Goal: Navigation & Orientation: Find specific page/section

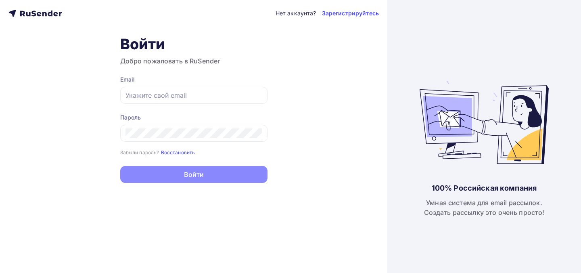
type input "[EMAIL_ADDRESS][DOMAIN_NAME]"
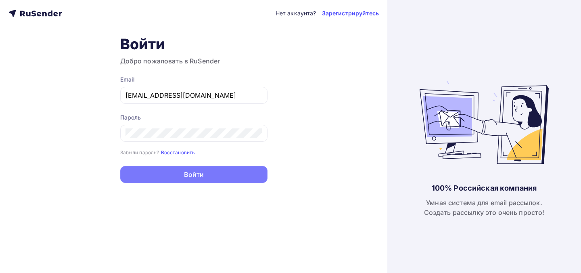
click at [204, 183] on button "Войти" at bounding box center [193, 174] width 147 height 17
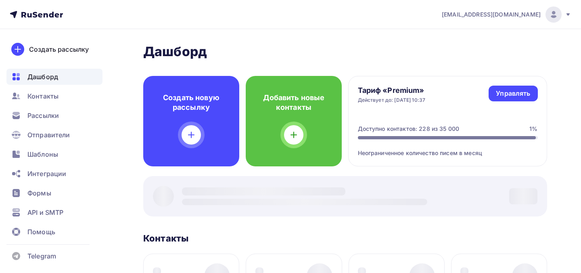
click at [205, 179] on div at bounding box center [345, 196] width 404 height 40
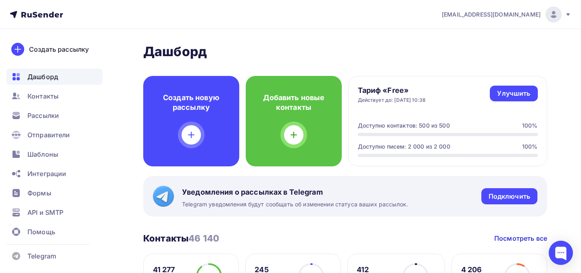
click at [570, 15] on icon at bounding box center [568, 14] width 6 height 6
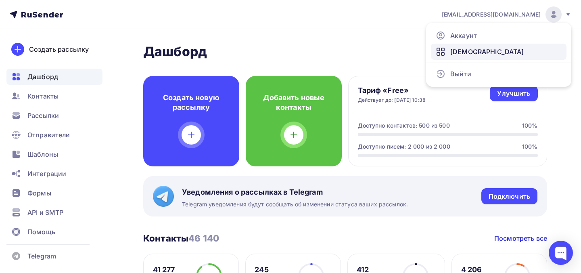
click at [520, 46] on link "[DEMOGRAPHIC_DATA]" at bounding box center [499, 52] width 136 height 16
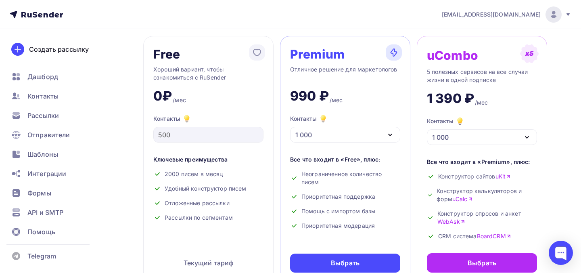
scroll to position [46, 0]
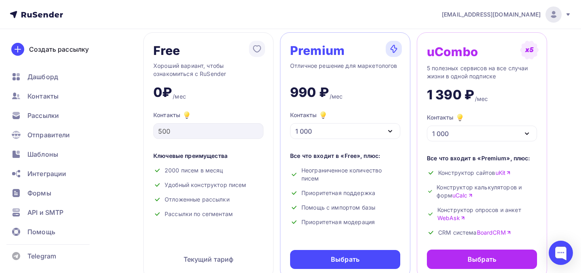
click at [367, 130] on div "1 000" at bounding box center [345, 131] width 110 height 16
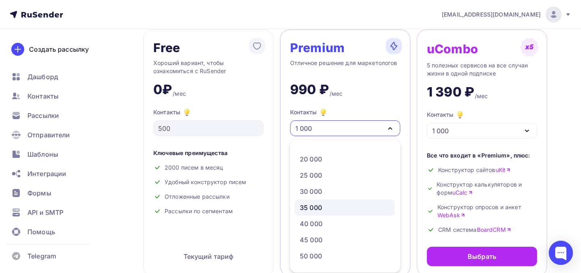
scroll to position [142, 0]
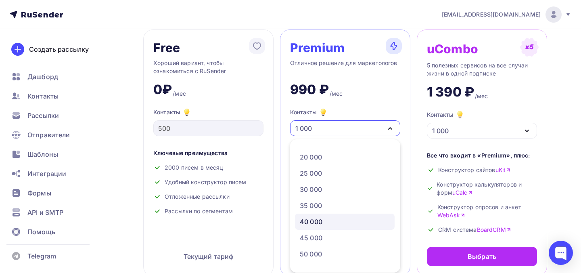
click at [340, 218] on div "40 000" at bounding box center [345, 222] width 90 height 10
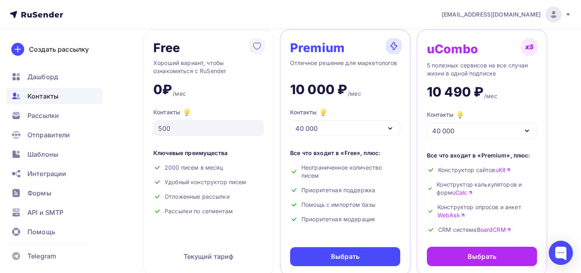
click at [74, 96] on div "Контакты" at bounding box center [54, 96] width 96 height 16
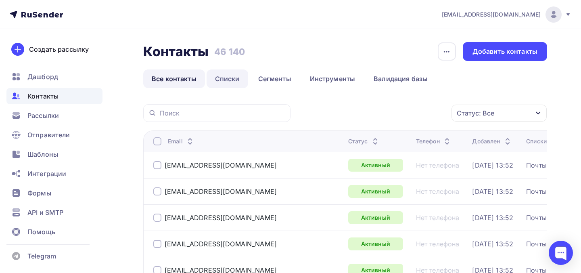
click at [226, 75] on link "Списки" at bounding box center [228, 78] width 42 height 19
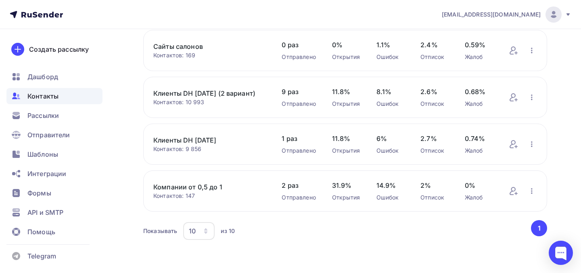
scroll to position [364, 0]
